Goal: Task Accomplishment & Management: Use online tool/utility

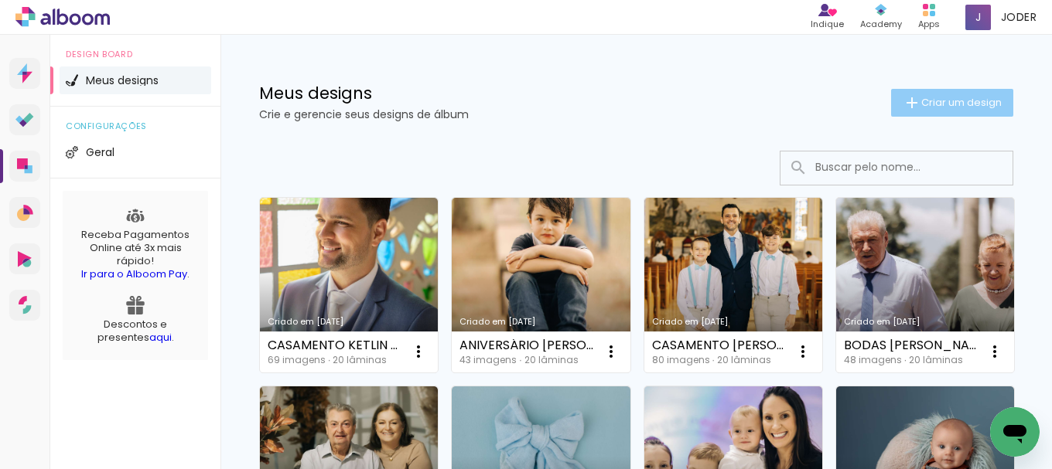
click at [938, 105] on span "Criar um design" at bounding box center [961, 102] width 80 height 10
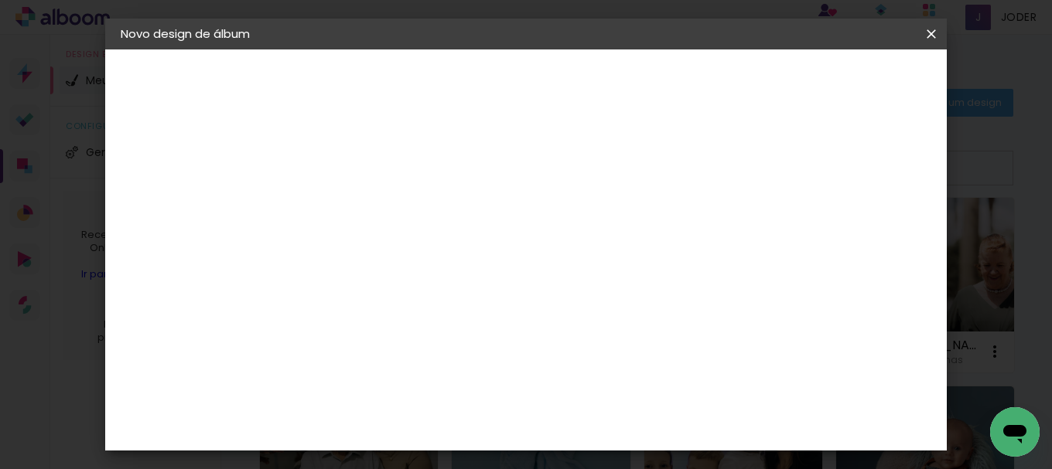
click at [374, 202] on input at bounding box center [374, 208] width 0 height 24
type input "ANIVERSÁRIO HEITOR 2 ANOS"
type paper-input "ANIVERSÁRIO HEITOR 2 ANOS"
click at [0, 0] on slot "Avançar" at bounding box center [0, 0] width 0 height 0
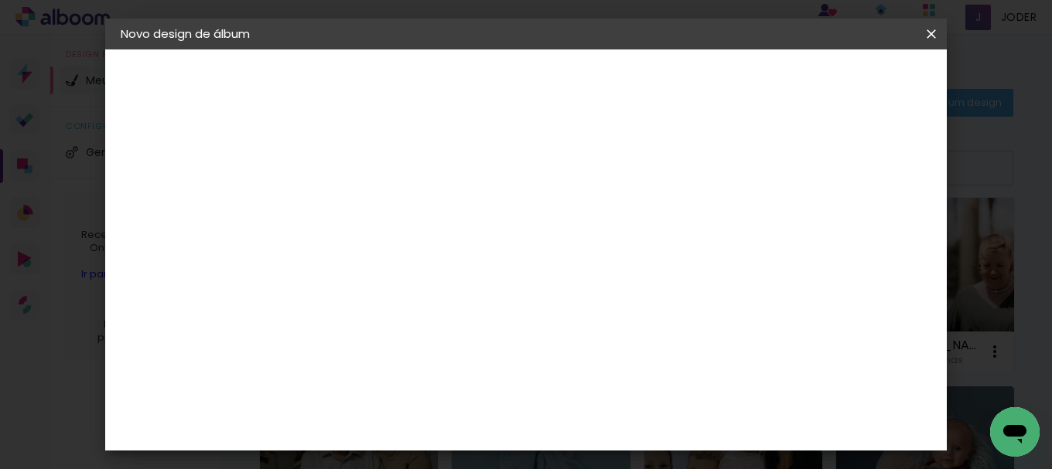
click at [0, 0] on slot "Avançar" at bounding box center [0, 0] width 0 height 0
click at [452, 260] on iron-icon at bounding box center [443, 269] width 19 height 19
click at [568, 286] on paper-item "Premium" at bounding box center [626, 287] width 309 height 31
type input "Premium"
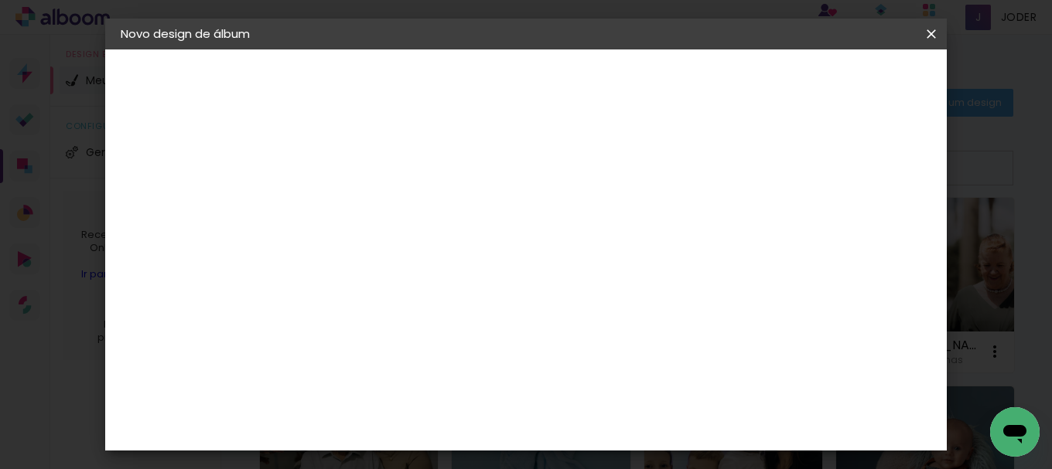
scroll to position [309, 0]
click at [535, 462] on span "30 × 30 cm" at bounding box center [506, 478] width 57 height 32
click at [626, 90] on paper-button "Avançar" at bounding box center [588, 82] width 76 height 26
click at [606, 84] on span "Iniciar design" at bounding box center [589, 88] width 36 height 22
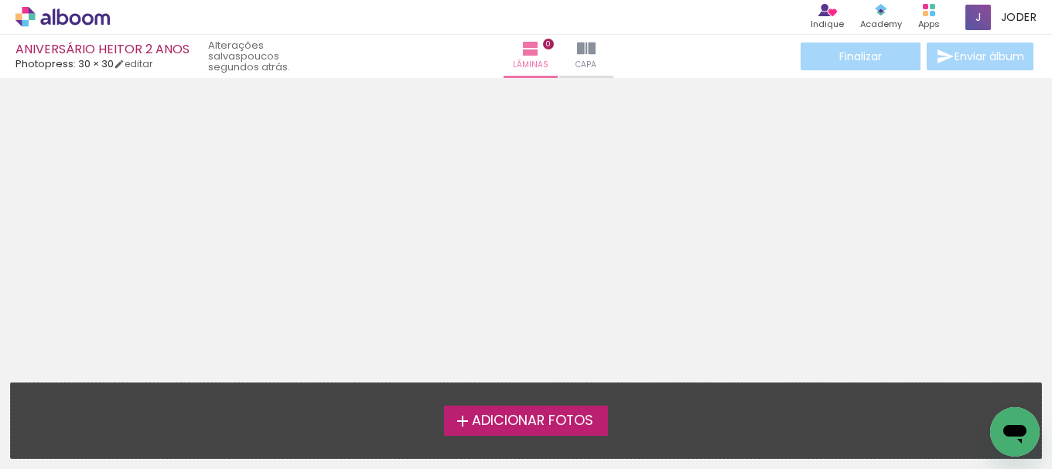
click at [543, 415] on span "Adicionar Fotos" at bounding box center [532, 422] width 121 height 14
click at [0, 0] on input "file" at bounding box center [0, 0] width 0 height 0
